Goal: Obtain resource: Obtain resource

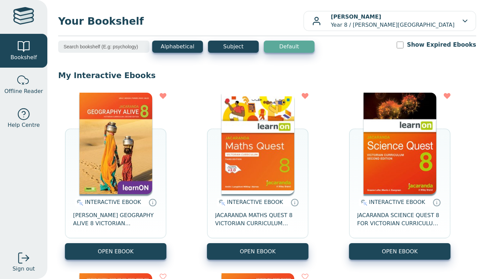
click at [255, 140] on img at bounding box center [257, 143] width 73 height 101
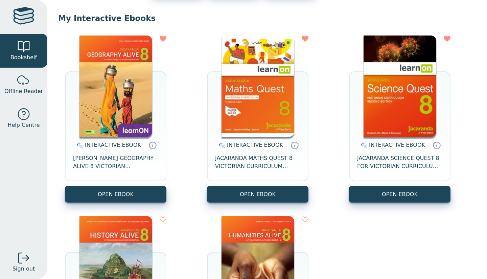
scroll to position [58, 0]
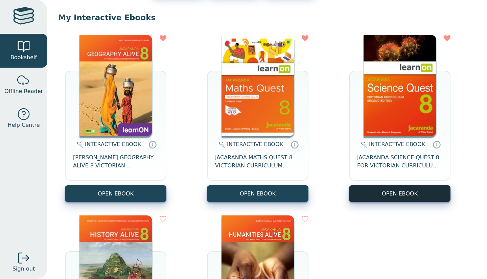
click at [390, 198] on button "OPEN EBOOK" at bounding box center [399, 193] width 101 height 17
